Goal: Information Seeking & Learning: Learn about a topic

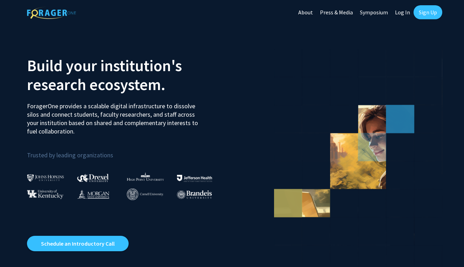
click at [403, 13] on link "Log In" at bounding box center [403, 12] width 22 height 25
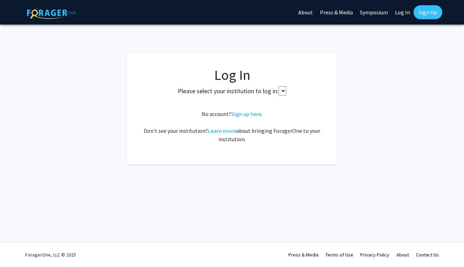
select select
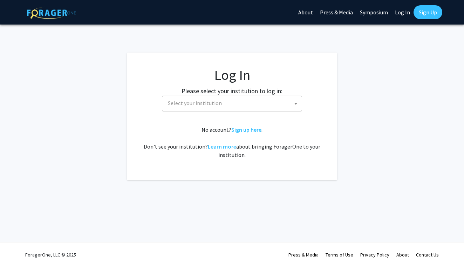
click at [243, 105] on span "Select your institution" at bounding box center [233, 103] width 137 height 14
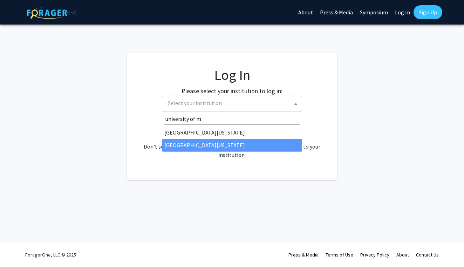
type input "university of m"
select select "33"
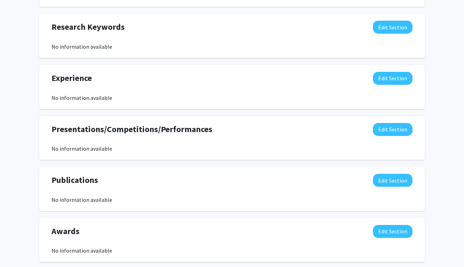
scroll to position [387, 0]
click at [394, 81] on button "Edit Section" at bounding box center [393, 78] width 40 height 13
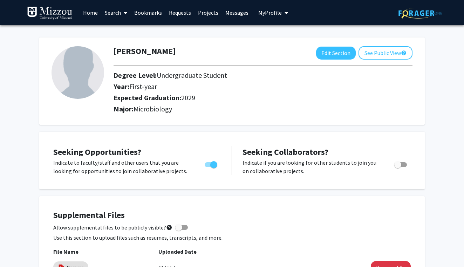
scroll to position [0, 0]
click at [209, 13] on link "Projects" at bounding box center [208, 12] width 27 height 25
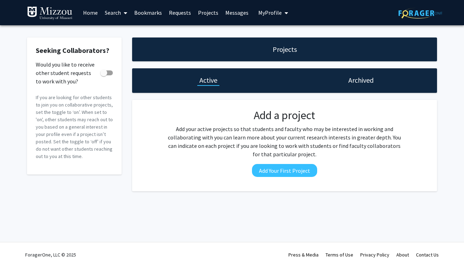
click at [116, 12] on link "Search" at bounding box center [115, 12] width 29 height 25
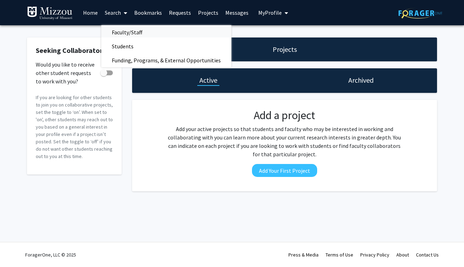
click at [117, 33] on span "Faculty/Staff" at bounding box center [127, 32] width 52 height 14
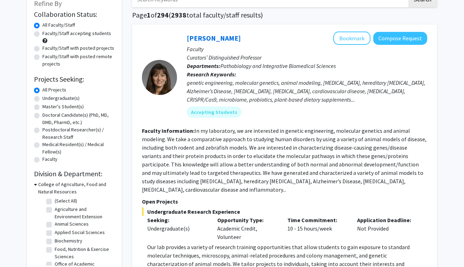
scroll to position [46, 0]
click at [42, 101] on label "Undergraduate(s)" at bounding box center [60, 98] width 37 height 7
click at [42, 99] on input "Undergraduate(s)" at bounding box center [44, 97] width 5 height 5
radio input "true"
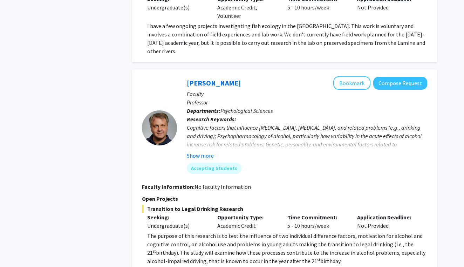
scroll to position [1101, 0]
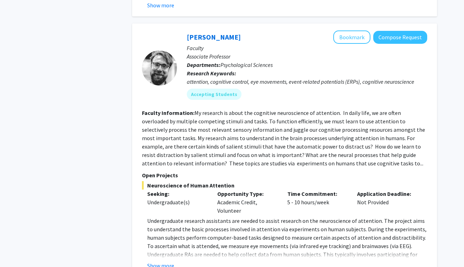
scroll to position [1978, 0]
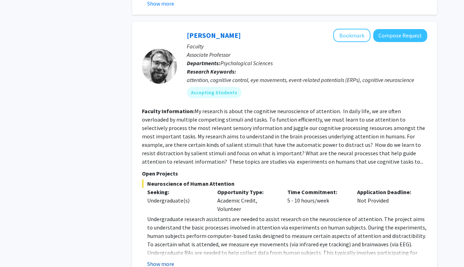
click at [168, 260] on button "Show more" at bounding box center [160, 264] width 27 height 8
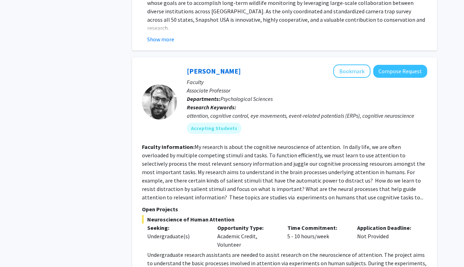
scroll to position [1938, 0]
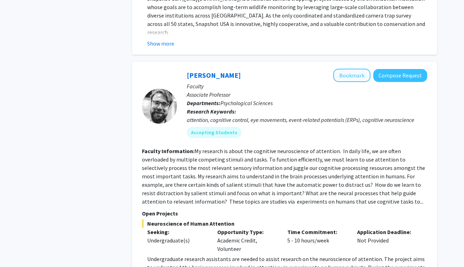
click at [356, 69] on button "Bookmark" at bounding box center [351, 75] width 37 height 13
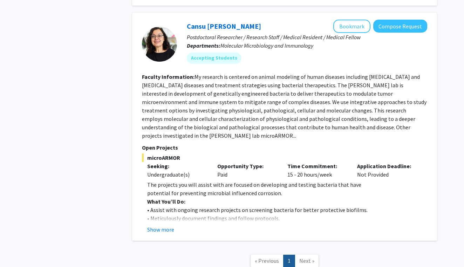
scroll to position [2931, 0]
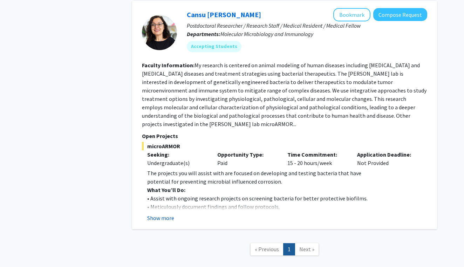
click at [167, 214] on button "Show more" at bounding box center [160, 218] width 27 height 8
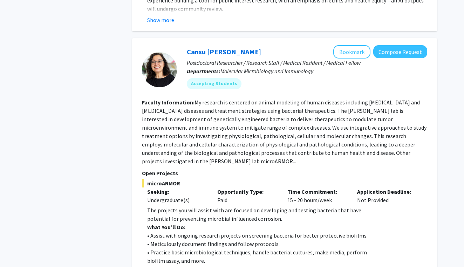
scroll to position [2884, 0]
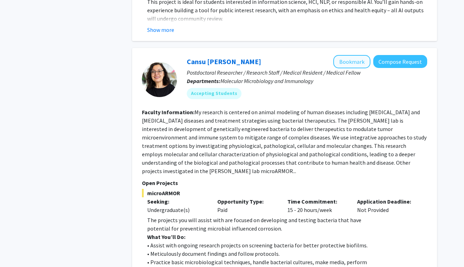
click at [344, 55] on button "Bookmark" at bounding box center [351, 61] width 37 height 13
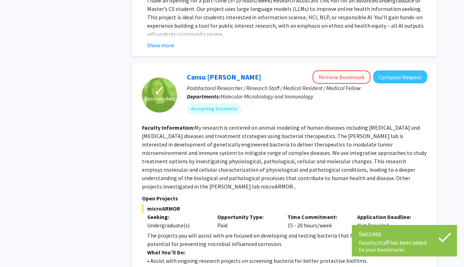
scroll to position [2865, 0]
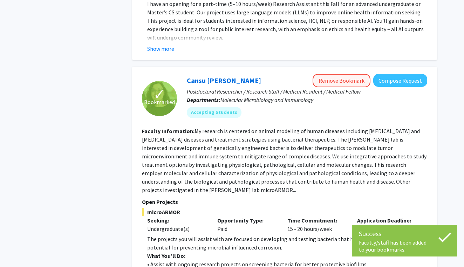
click at [338, 74] on button "Remove Bookmark" at bounding box center [342, 80] width 58 height 13
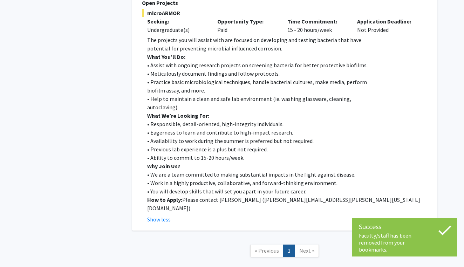
scroll to position [3064, 0]
click at [306, 247] on span "Next »" at bounding box center [306, 250] width 15 height 7
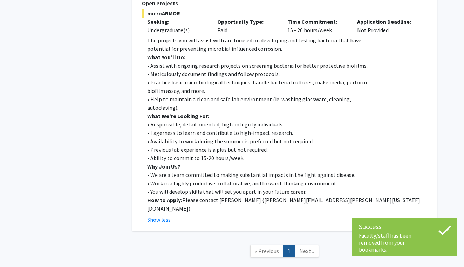
click at [403, 196] on p "How to Apply: Please contact Jeewan Thapa ( jeewan.thapa@missouri.edu )" at bounding box center [287, 204] width 280 height 17
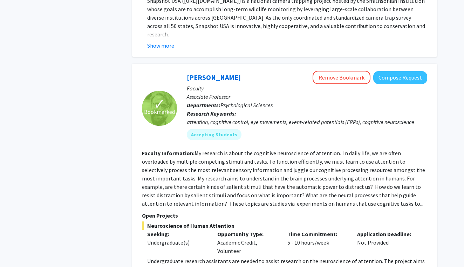
scroll to position [1941, 0]
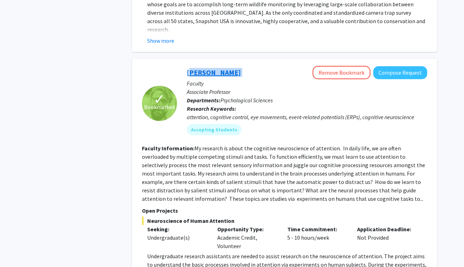
click at [187, 66] on div "Nicholas Gaspelin Remove Bookmark Compose Request Faculty Associate Professor D…" at bounding box center [302, 103] width 250 height 75
copy link "Nicholas Gaspelin"
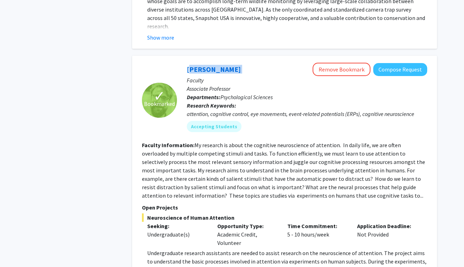
scroll to position [1939, 0]
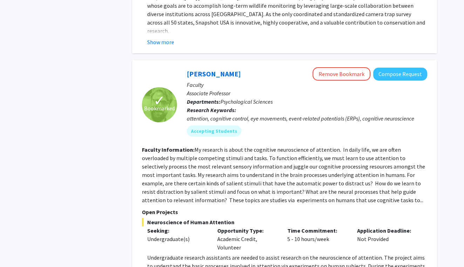
click at [258, 81] on p "Faculty" at bounding box center [307, 85] width 240 height 8
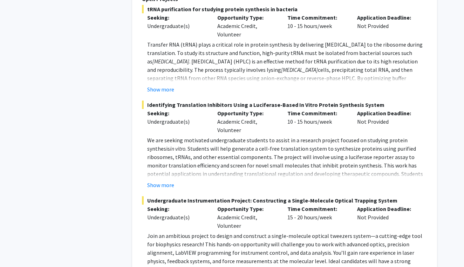
scroll to position [503, 0]
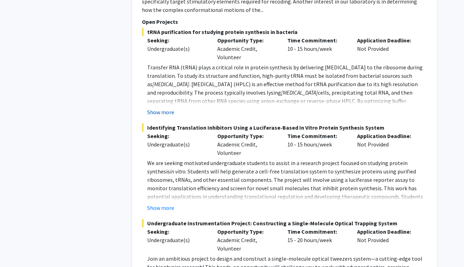
click at [170, 108] on button "Show more" at bounding box center [160, 112] width 27 height 8
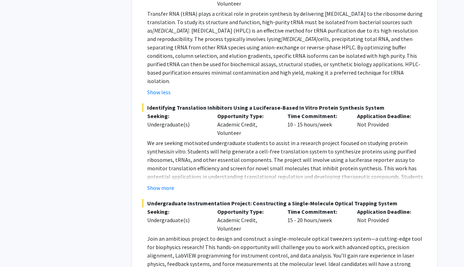
scroll to position [558, 0]
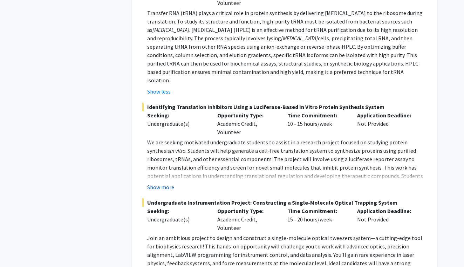
click at [166, 183] on button "Show more" at bounding box center [160, 187] width 27 height 8
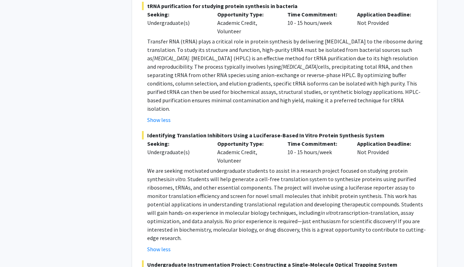
scroll to position [536, 0]
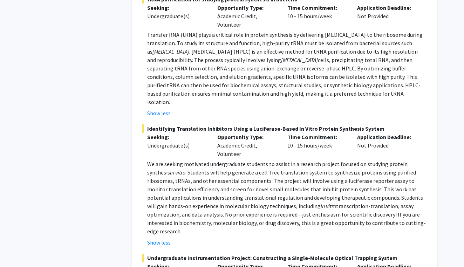
drag, startPoint x: 145, startPoint y: 139, endPoint x: 423, endPoint y: 199, distance: 283.8
click at [423, 199] on fg-read-more "We are seeking motivated undergraduate students to assist in a research project…" at bounding box center [284, 203] width 285 height 87
copy p "We are seeking motivated undergraduate students to assist in a research project…"
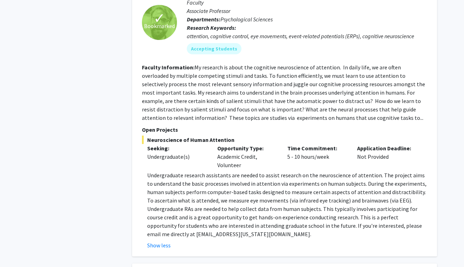
scroll to position [2112, 0]
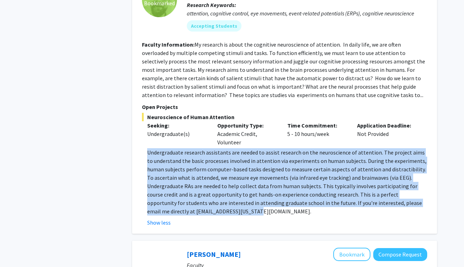
drag, startPoint x: 145, startPoint y: 100, endPoint x: 247, endPoint y: 161, distance: 119.5
click at [247, 161] on fg-read-more "Undergraduate research assistants are needed to assist research on the neurosci…" at bounding box center [284, 187] width 285 height 79
copy p "Undergraduate research assistants are needed to assist research on the neurosci…"
